Goal: Task Accomplishment & Management: Manage account settings

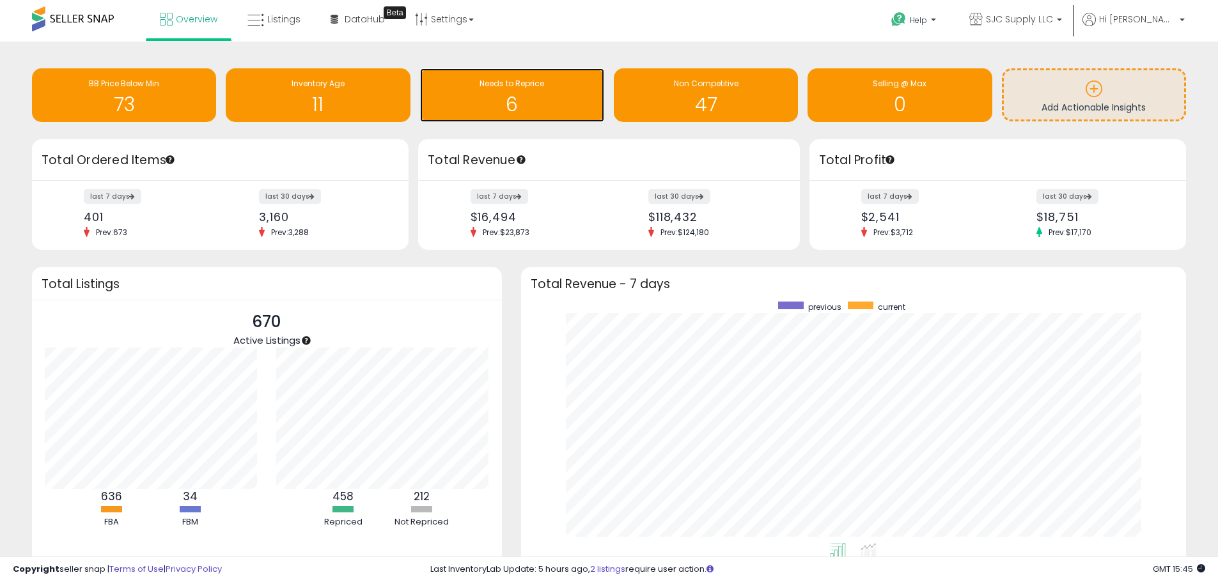
click at [506, 87] on span "Needs to Reprice" at bounding box center [511, 83] width 65 height 11
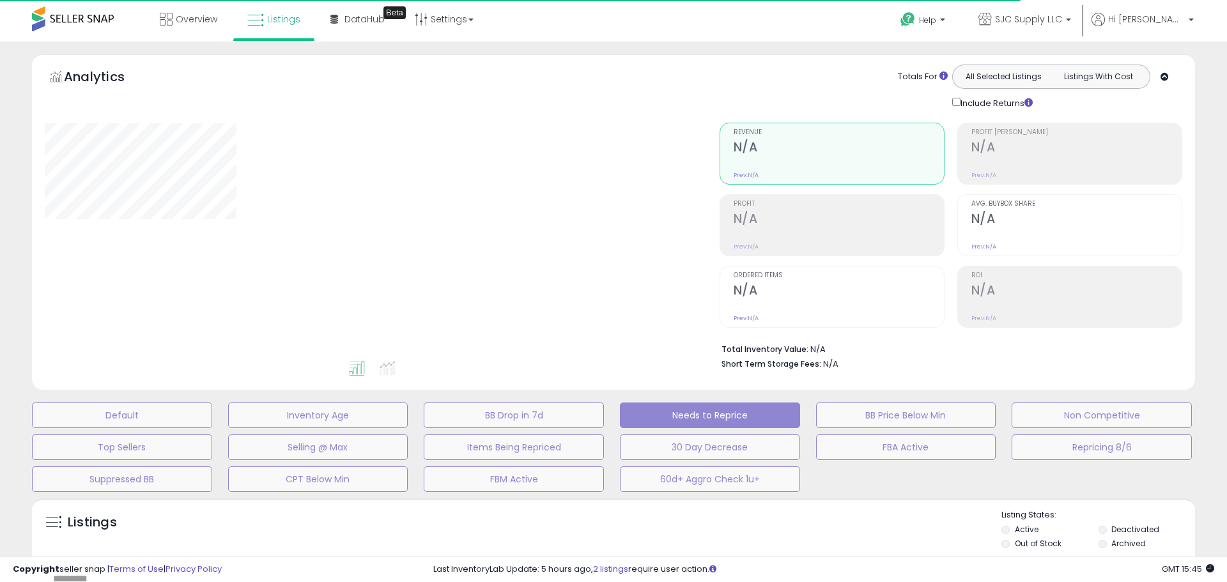
select select "**"
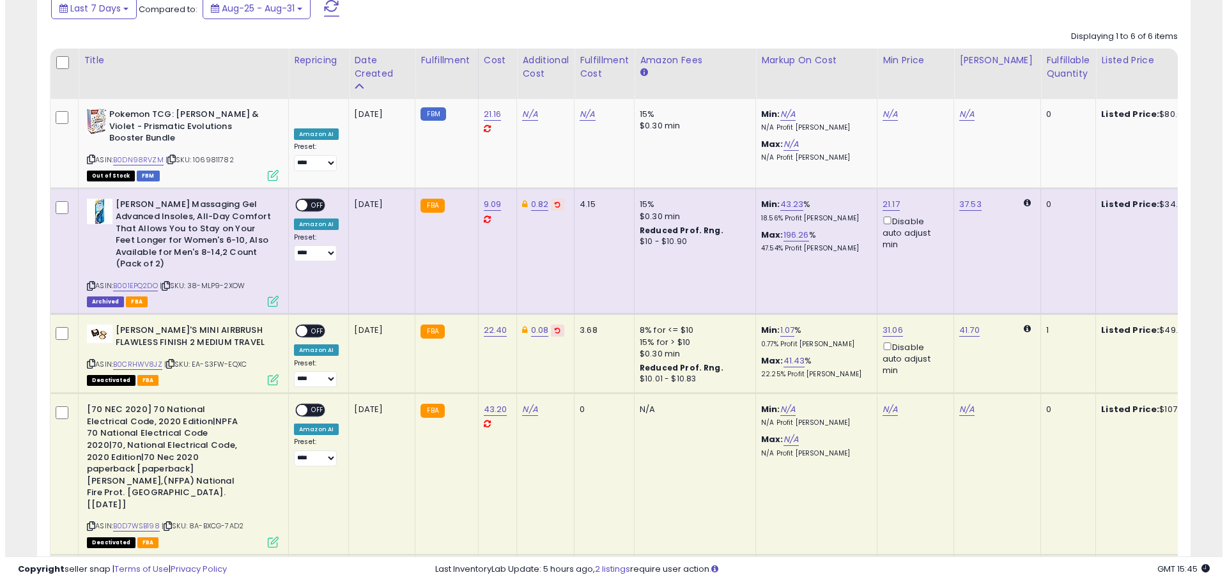
scroll to position [380, 0]
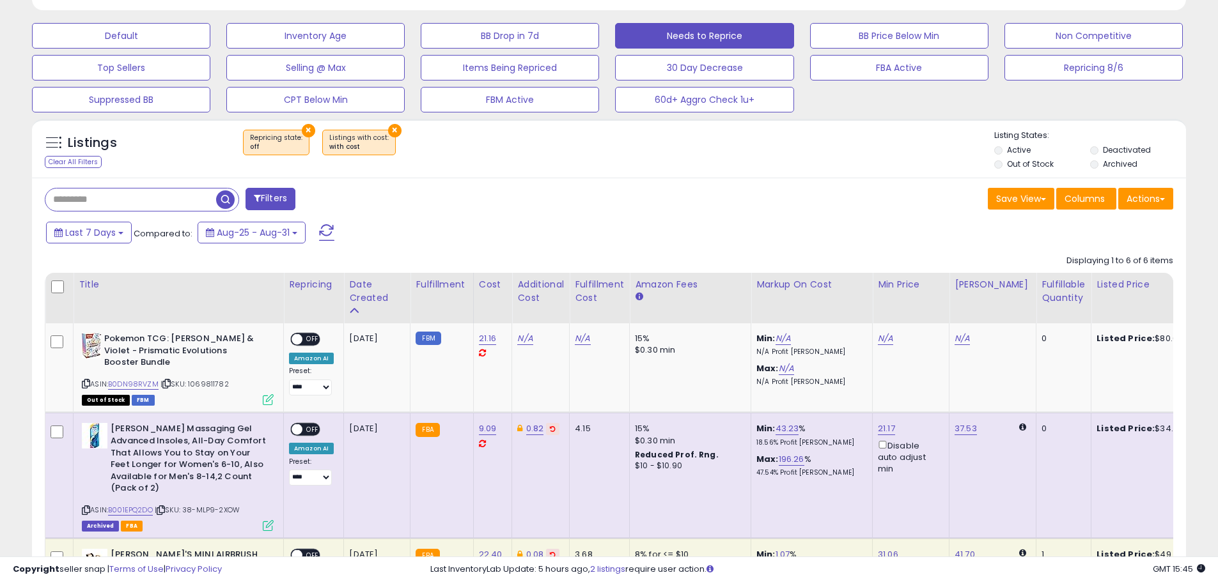
click at [270, 198] on button "Filters" at bounding box center [270, 199] width 50 height 22
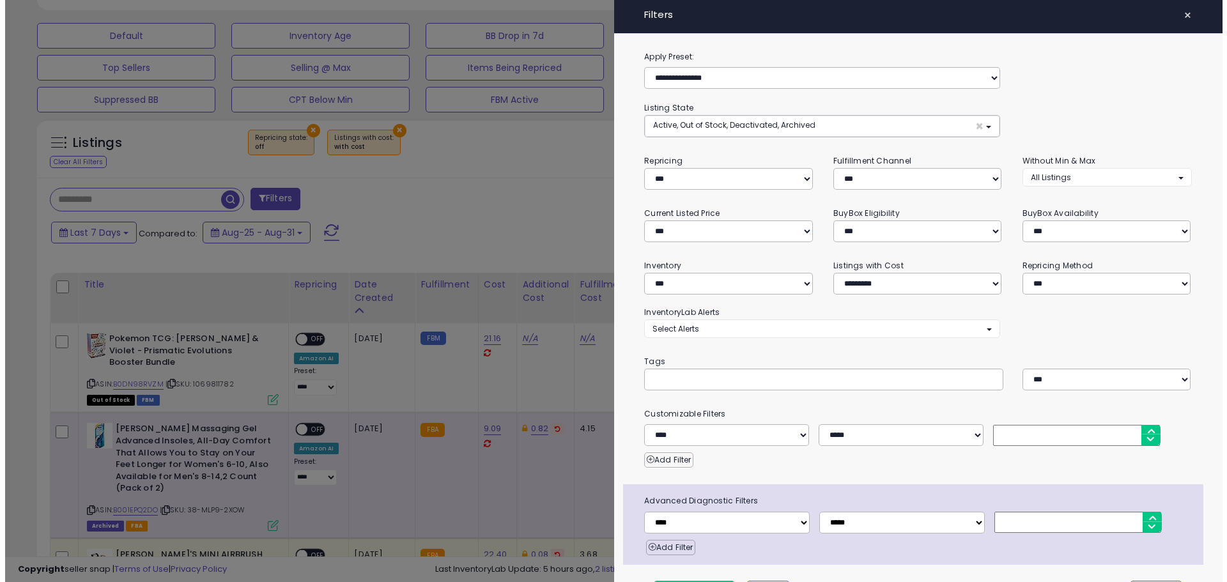
scroll to position [262, 675]
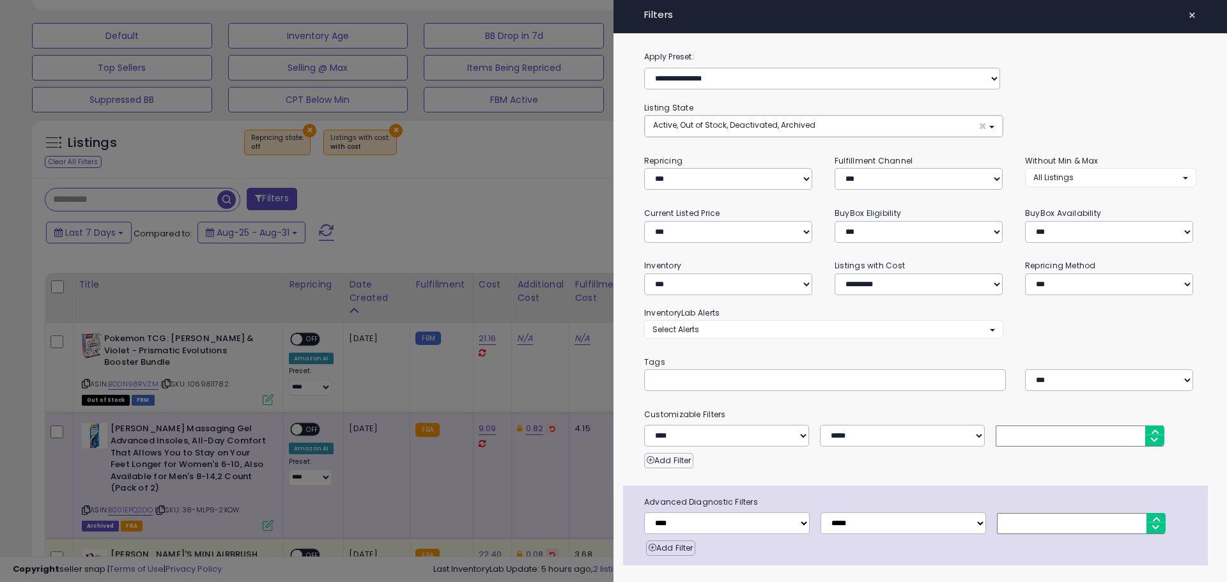
click at [521, 209] on div at bounding box center [613, 291] width 1227 height 582
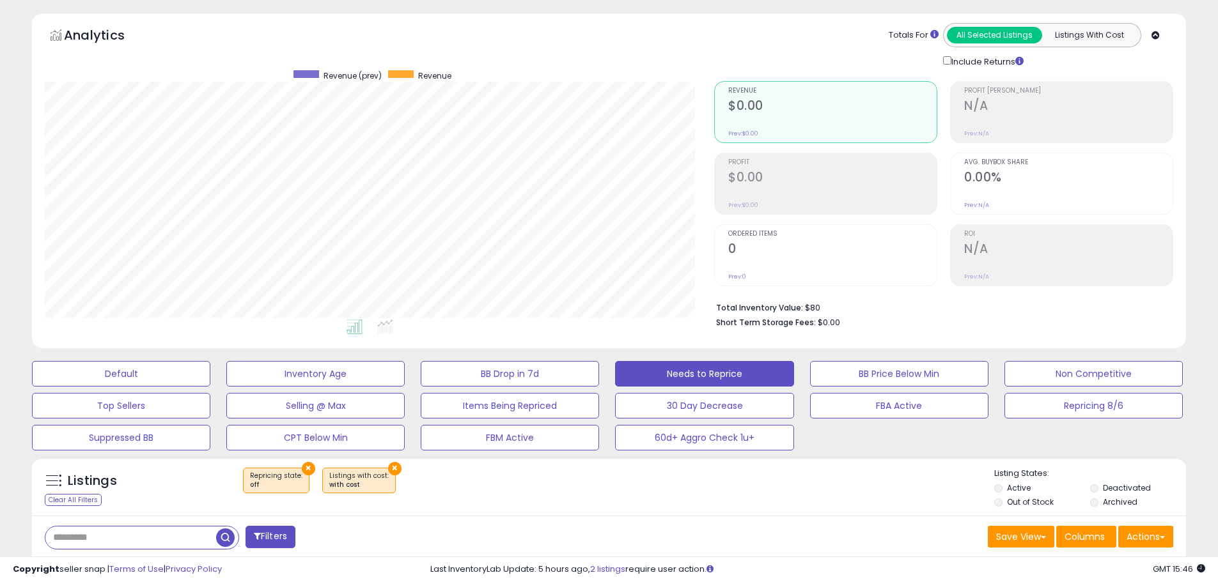
scroll to position [0, 0]
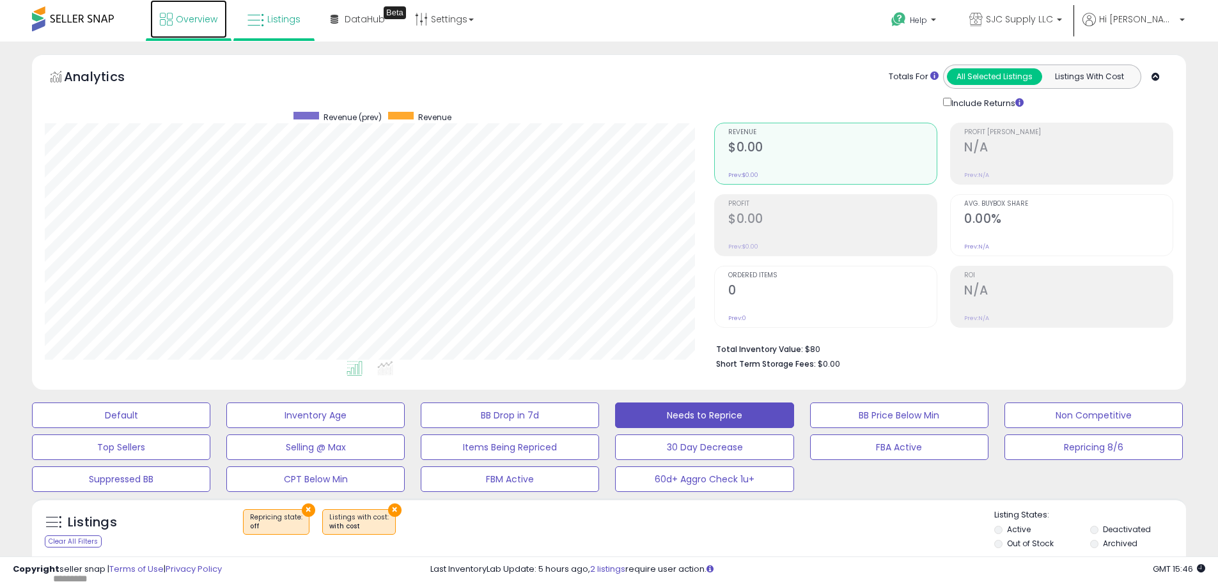
click at [190, 13] on span "Overview" at bounding box center [197, 19] width 42 height 13
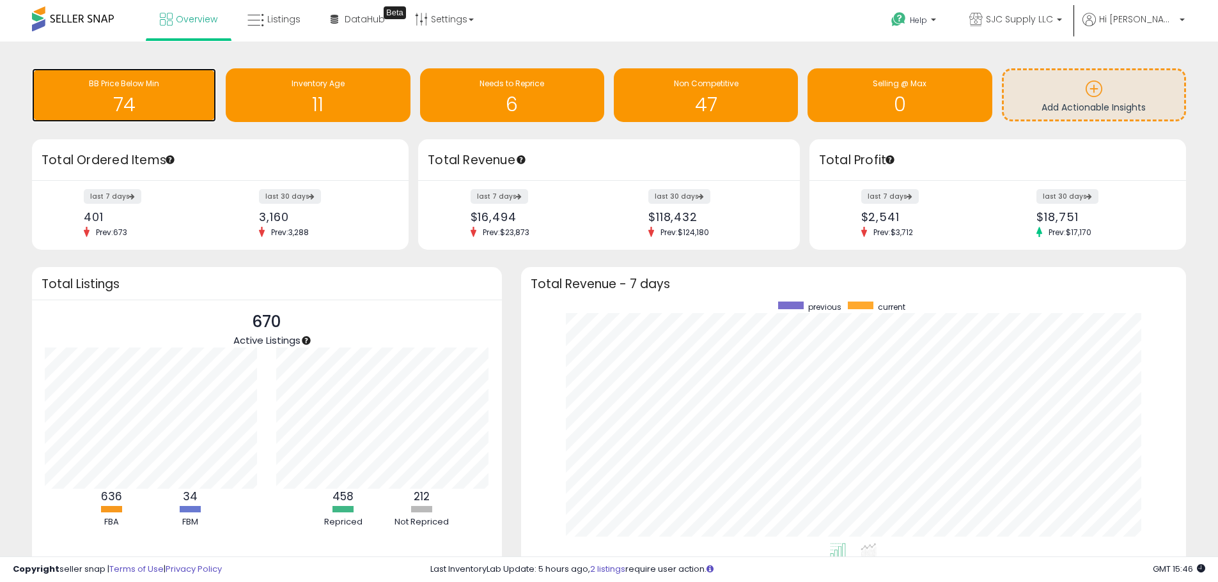
click at [94, 88] on span "BB Price Below Min" at bounding box center [124, 83] width 70 height 11
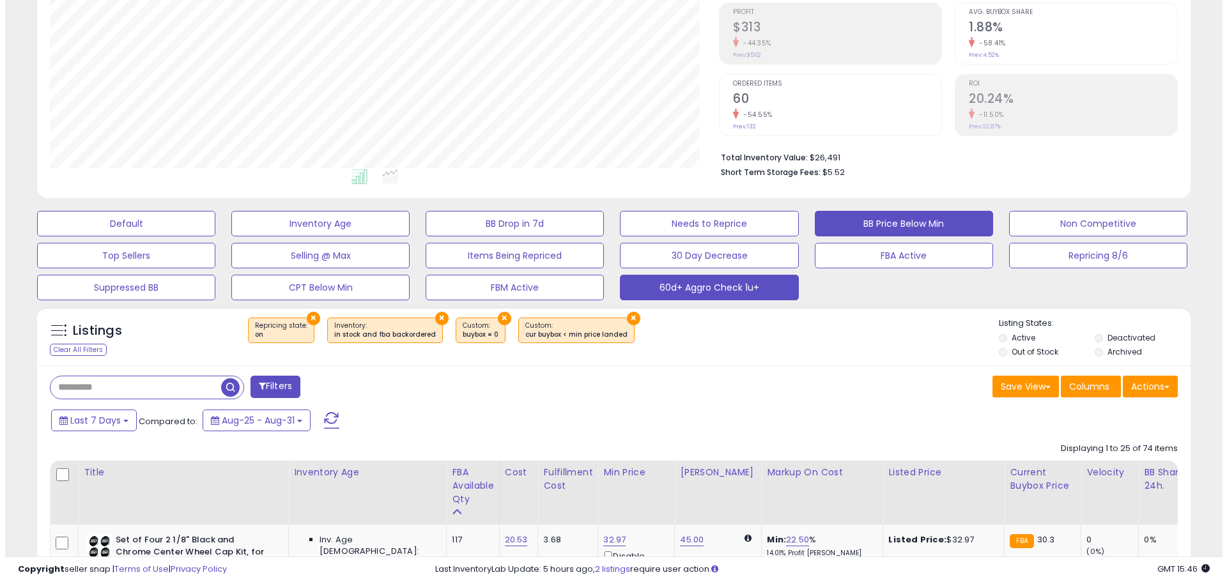
scroll to position [262, 669]
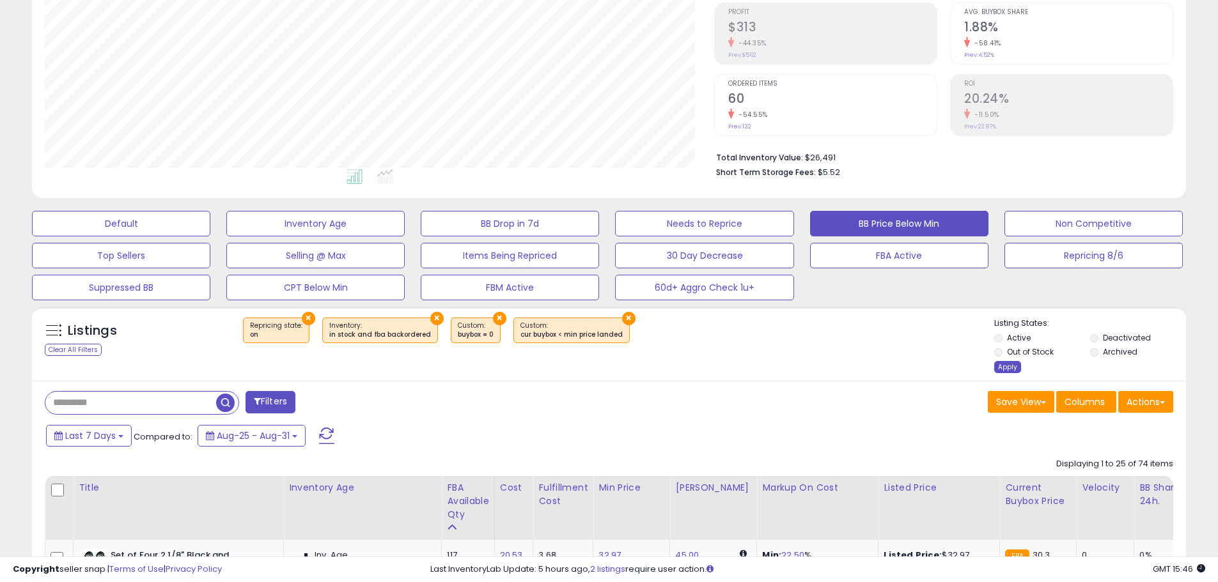
click at [1009, 368] on div "Apply" at bounding box center [1007, 367] width 27 height 12
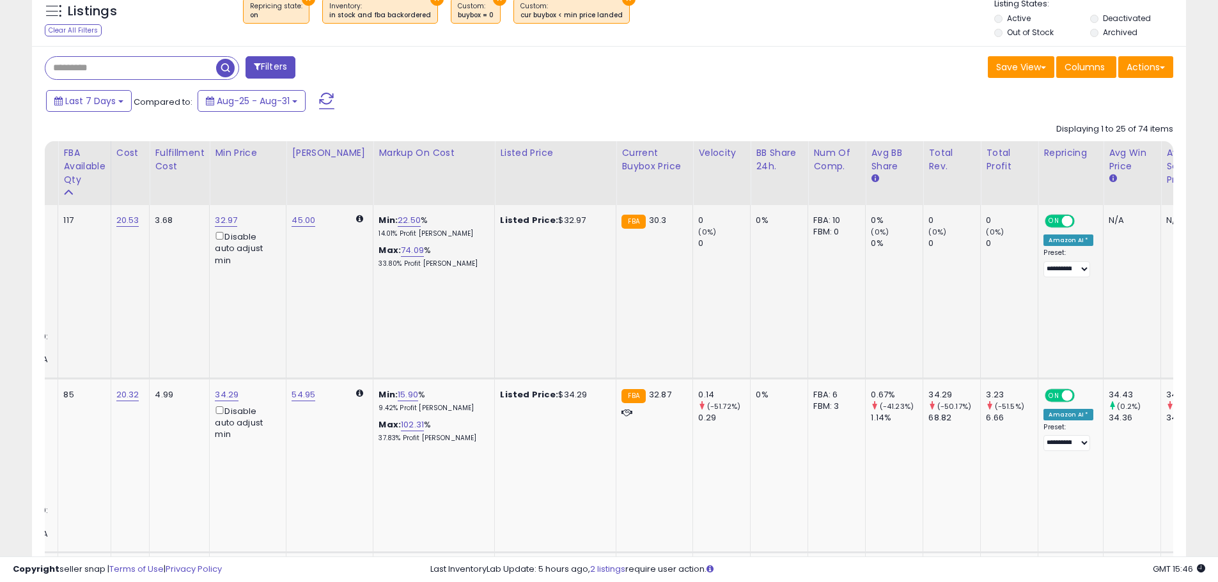
scroll to position [0, 456]
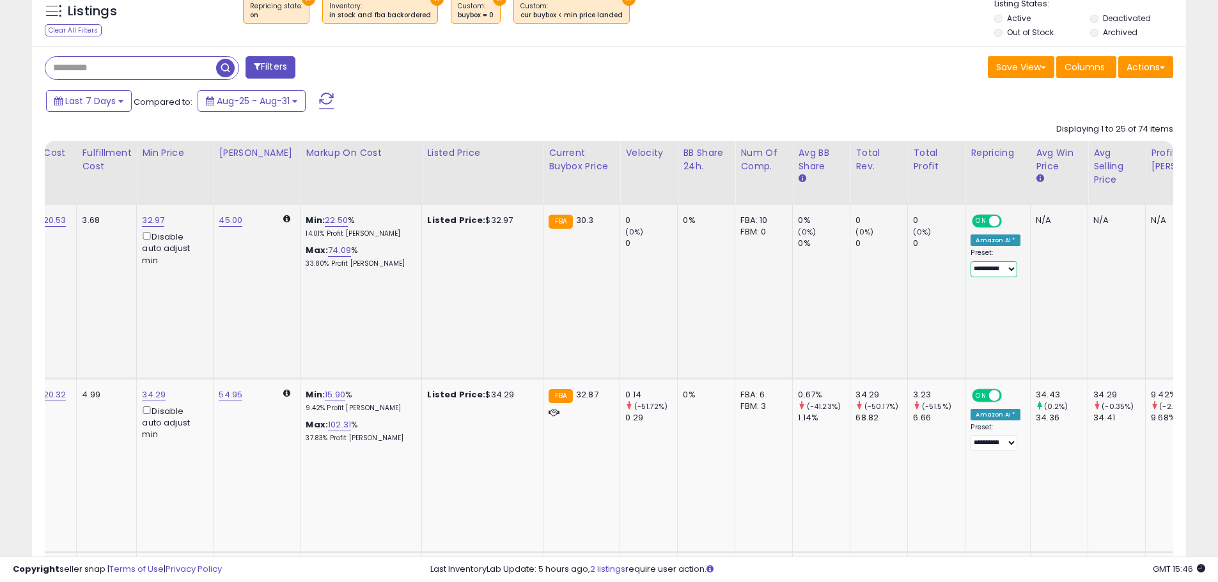
click at [970, 268] on select "**********" at bounding box center [993, 269] width 47 height 16
click at [1089, 265] on td "N/A" at bounding box center [1117, 291] width 58 height 173
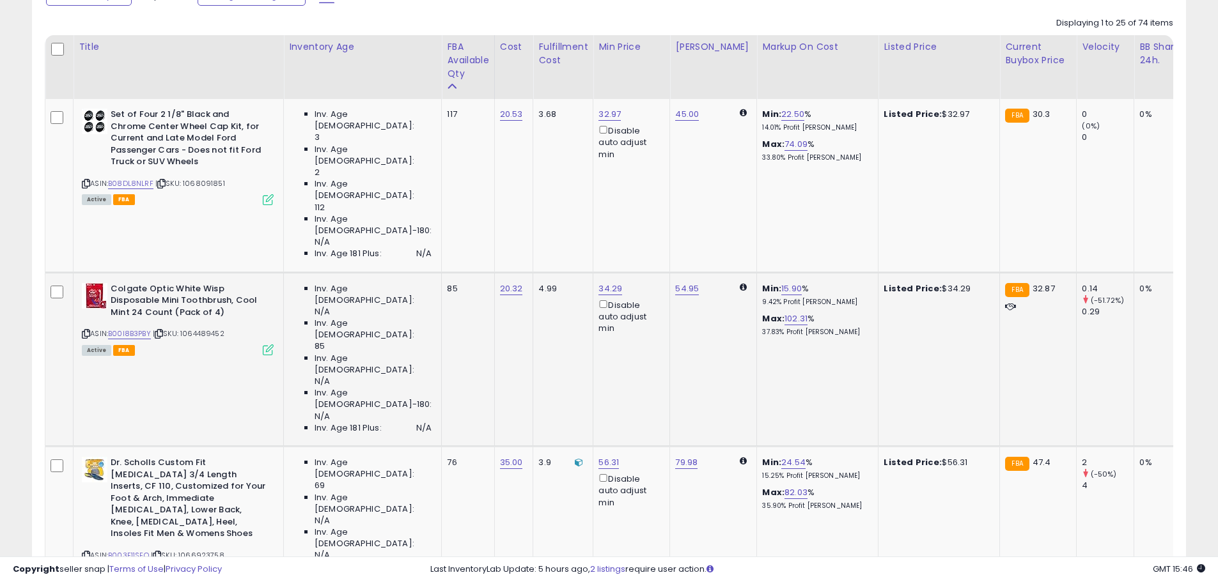
scroll to position [639, 0]
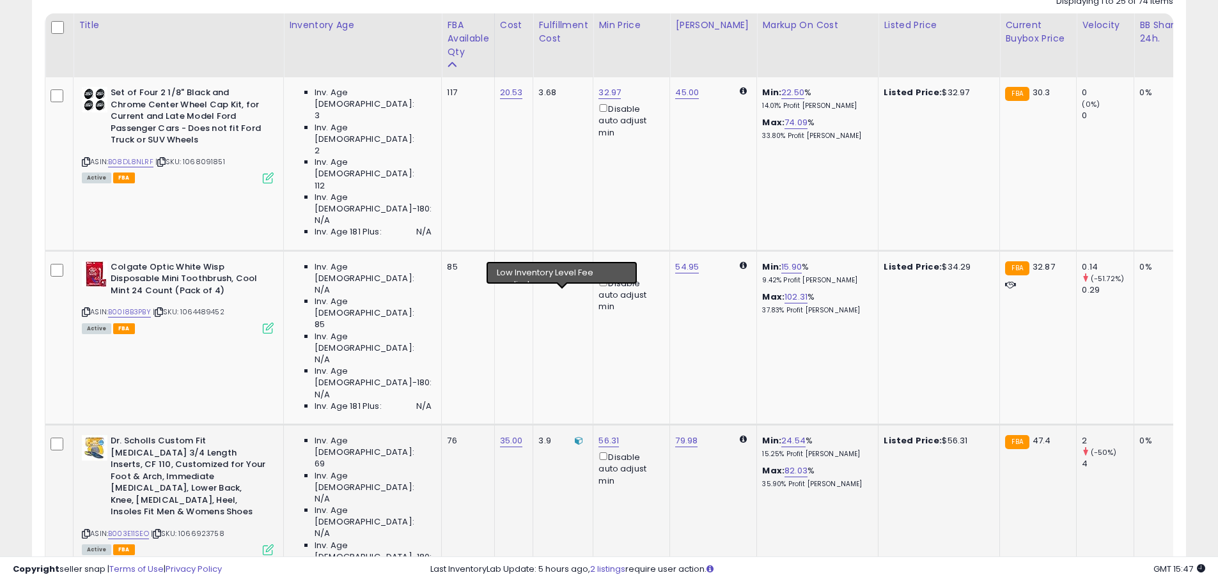
click at [575, 437] on icon at bounding box center [579, 441] width 8 height 8
click at [601, 435] on link "56.31" at bounding box center [608, 441] width 20 height 13
drag, startPoint x: 550, startPoint y: 255, endPoint x: 458, endPoint y: 251, distance: 92.1
paste input "*****"
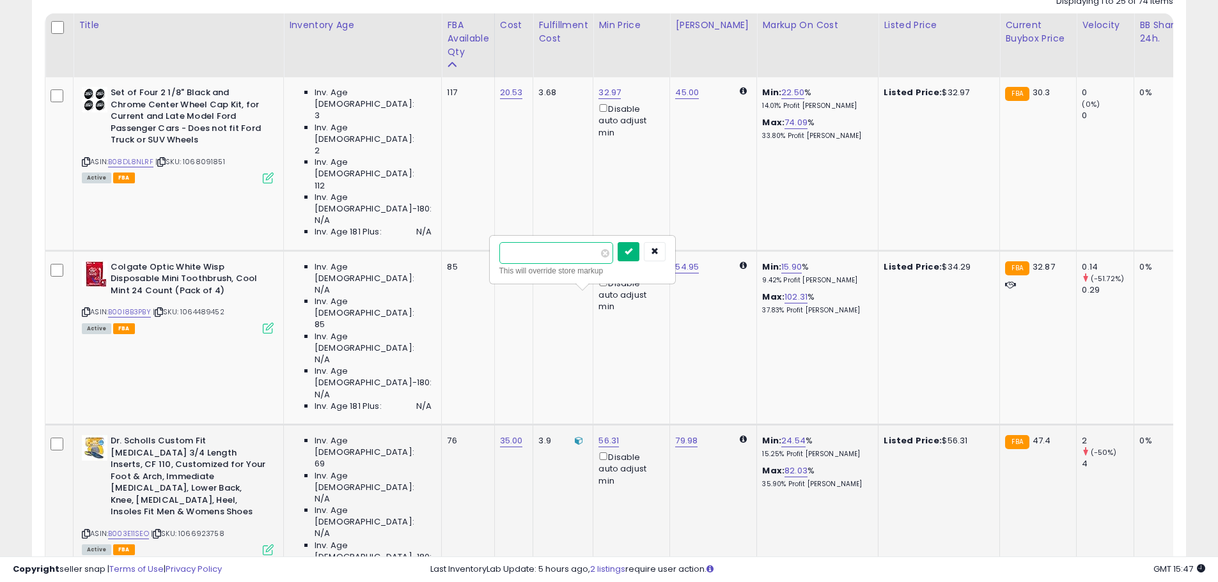
type input "*****"
click at [632, 252] on icon "submit" at bounding box center [629, 251] width 8 height 8
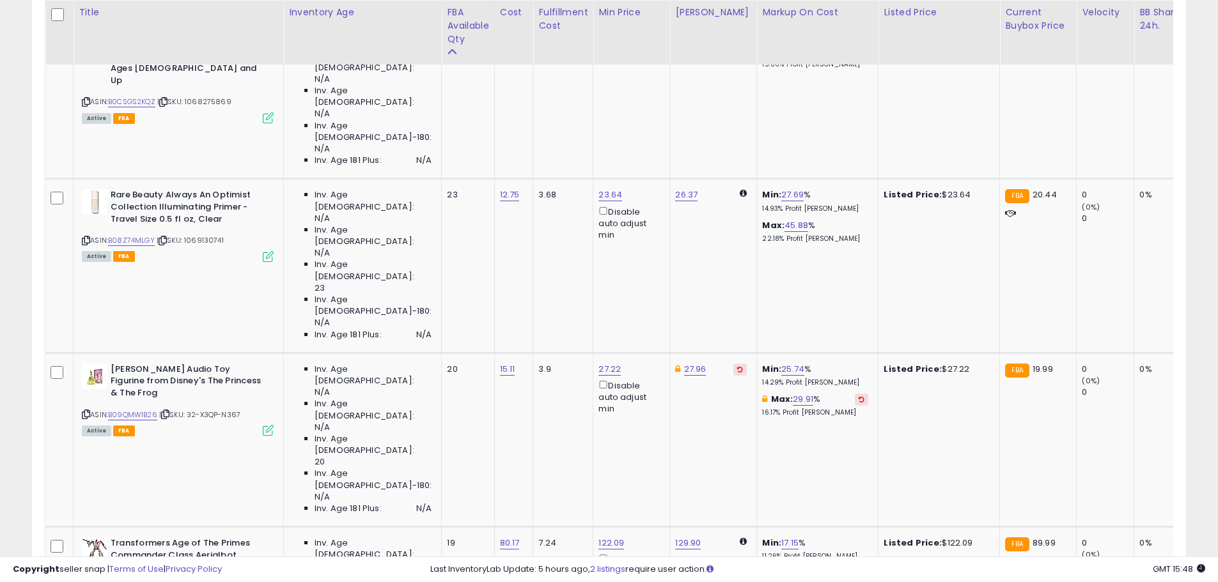
scroll to position [2627, 0]
